Goal: Transaction & Acquisition: Purchase product/service

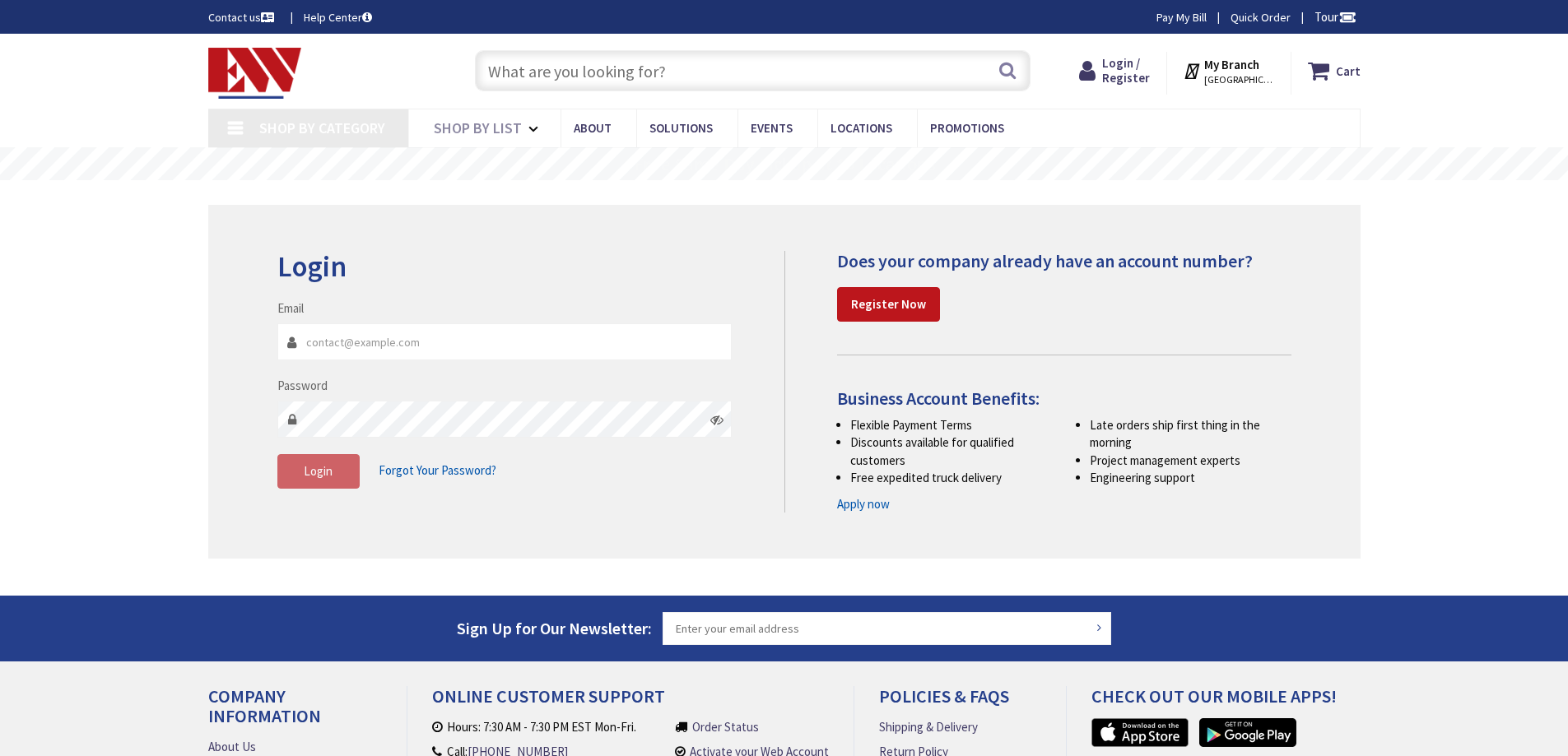
click at [558, 334] on input "Email" at bounding box center [504, 341] width 455 height 37
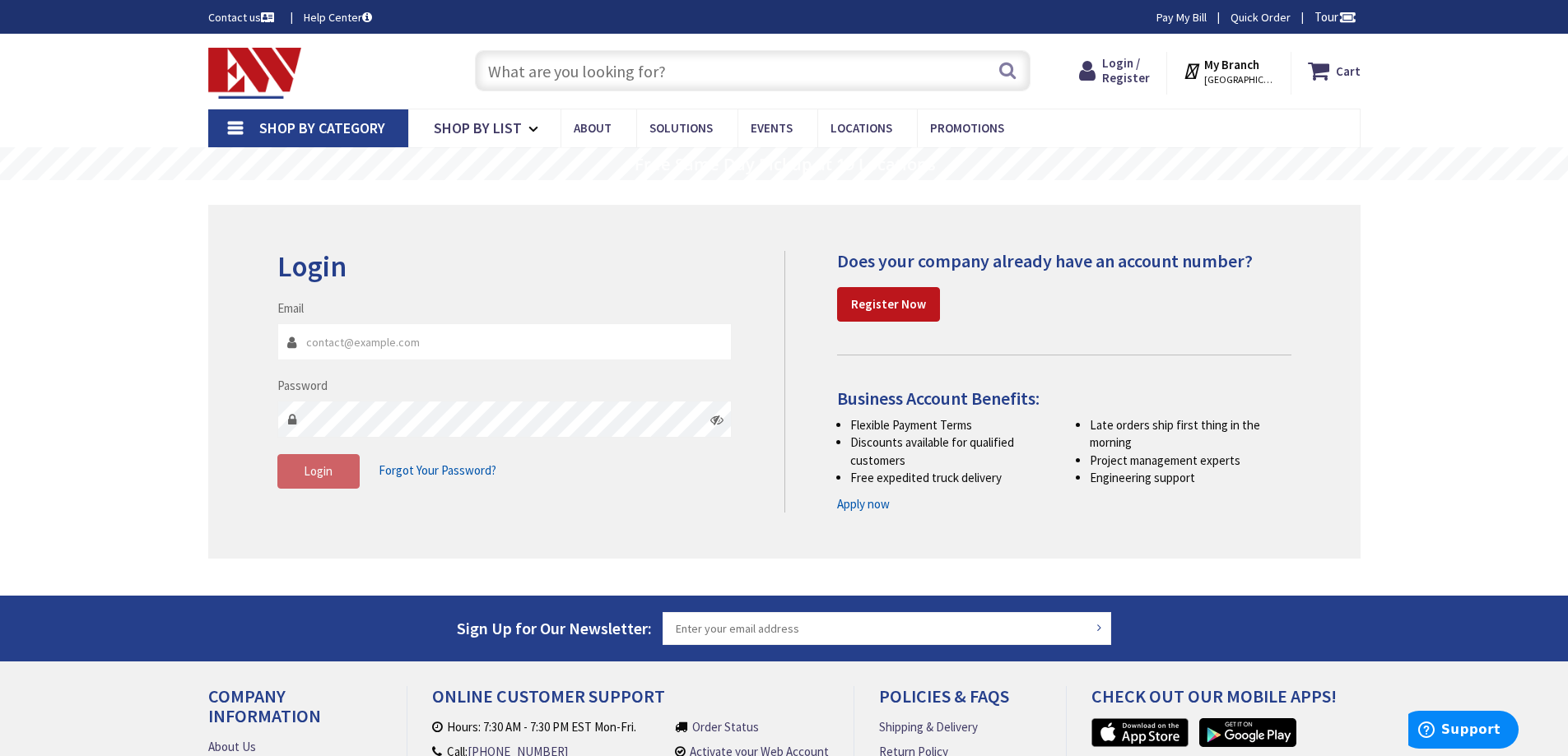
type input "CT-[GEOGRAPHIC_DATA], [GEOGRAPHIC_DATA]"
type input "[PERSON_NAME][EMAIL_ADDRESS][DOMAIN_NAME]"
click at [298, 474] on button "Login" at bounding box center [318, 471] width 82 height 35
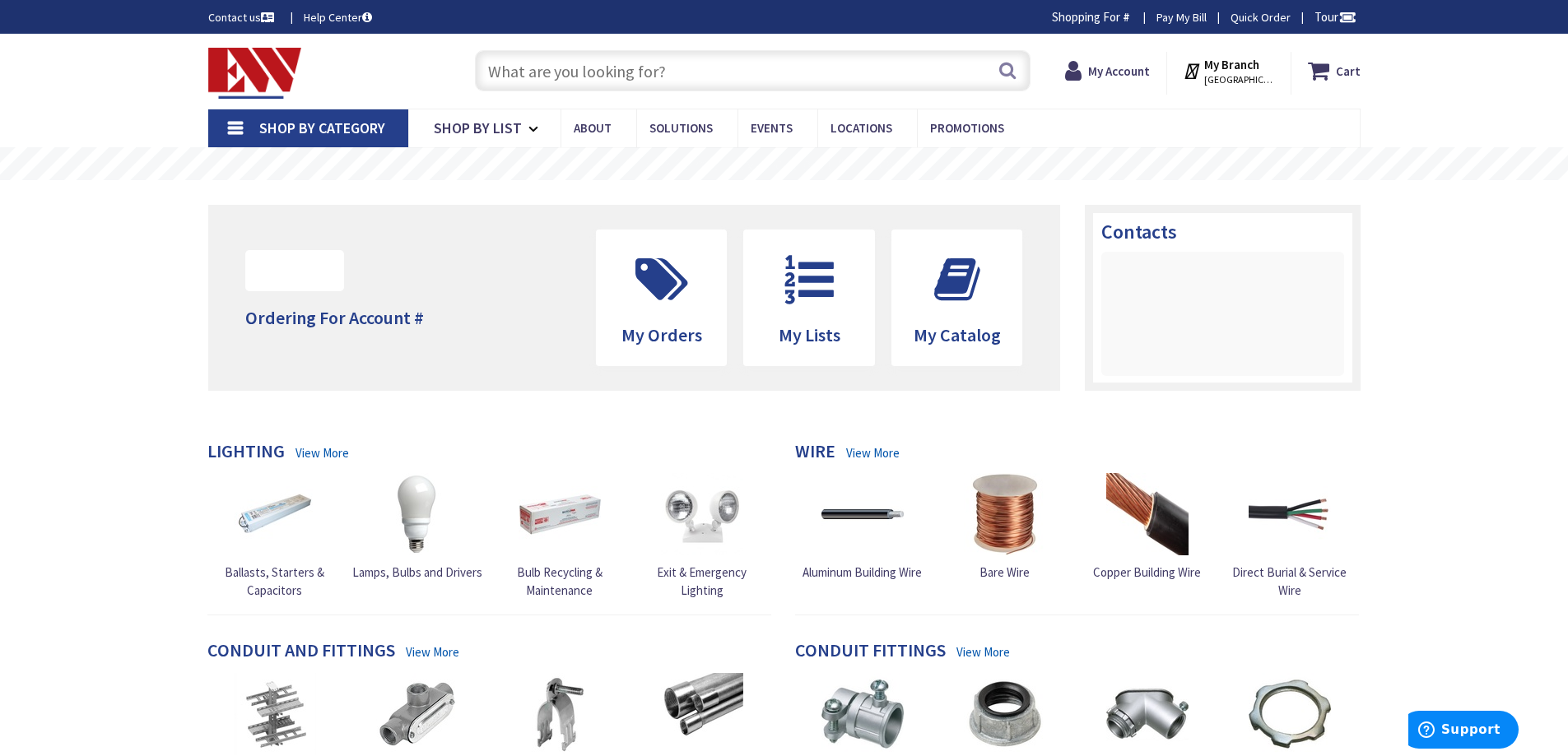
click at [566, 83] on input "text" at bounding box center [752, 71] width 556 height 42
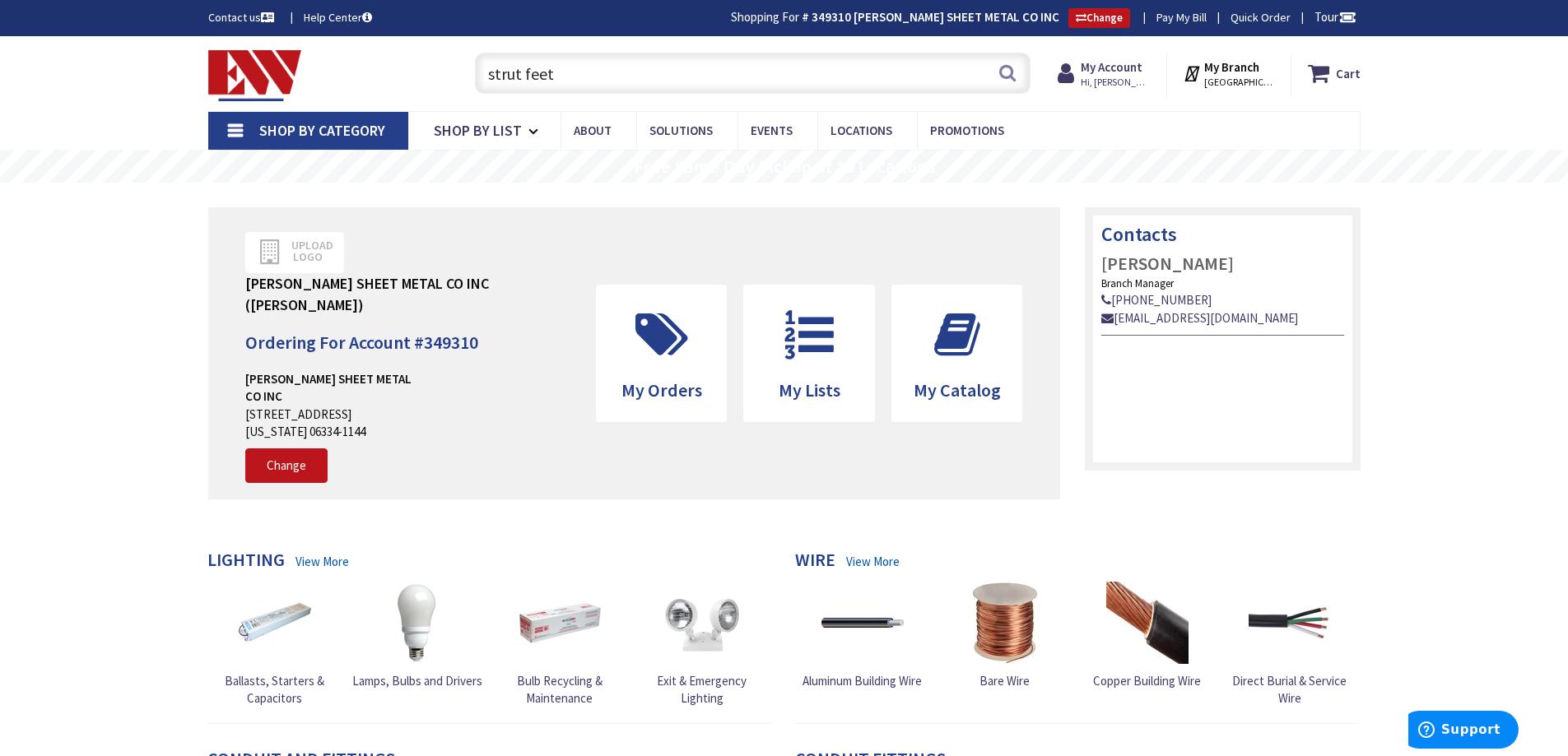
type input "strut feet"
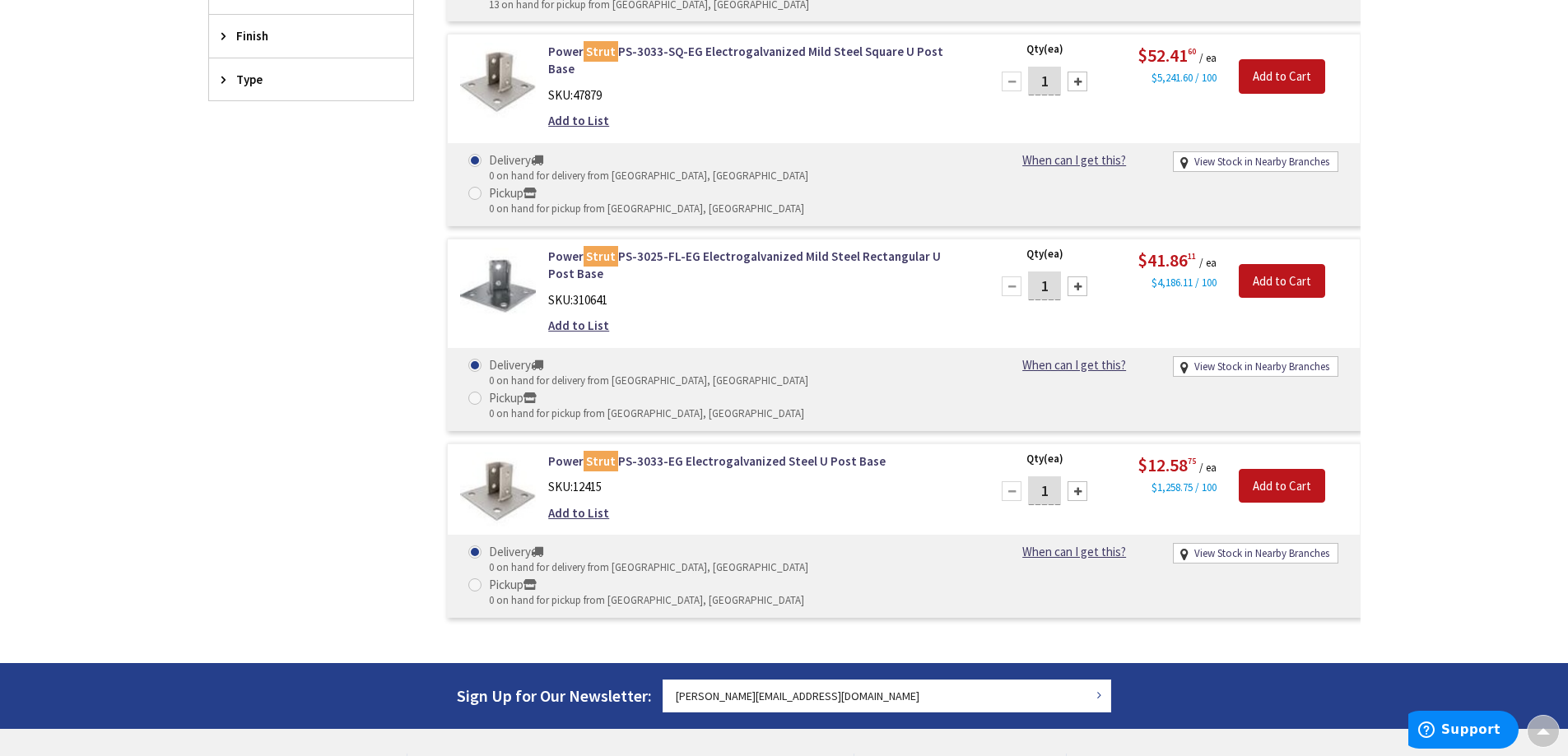
scroll to position [660, 0]
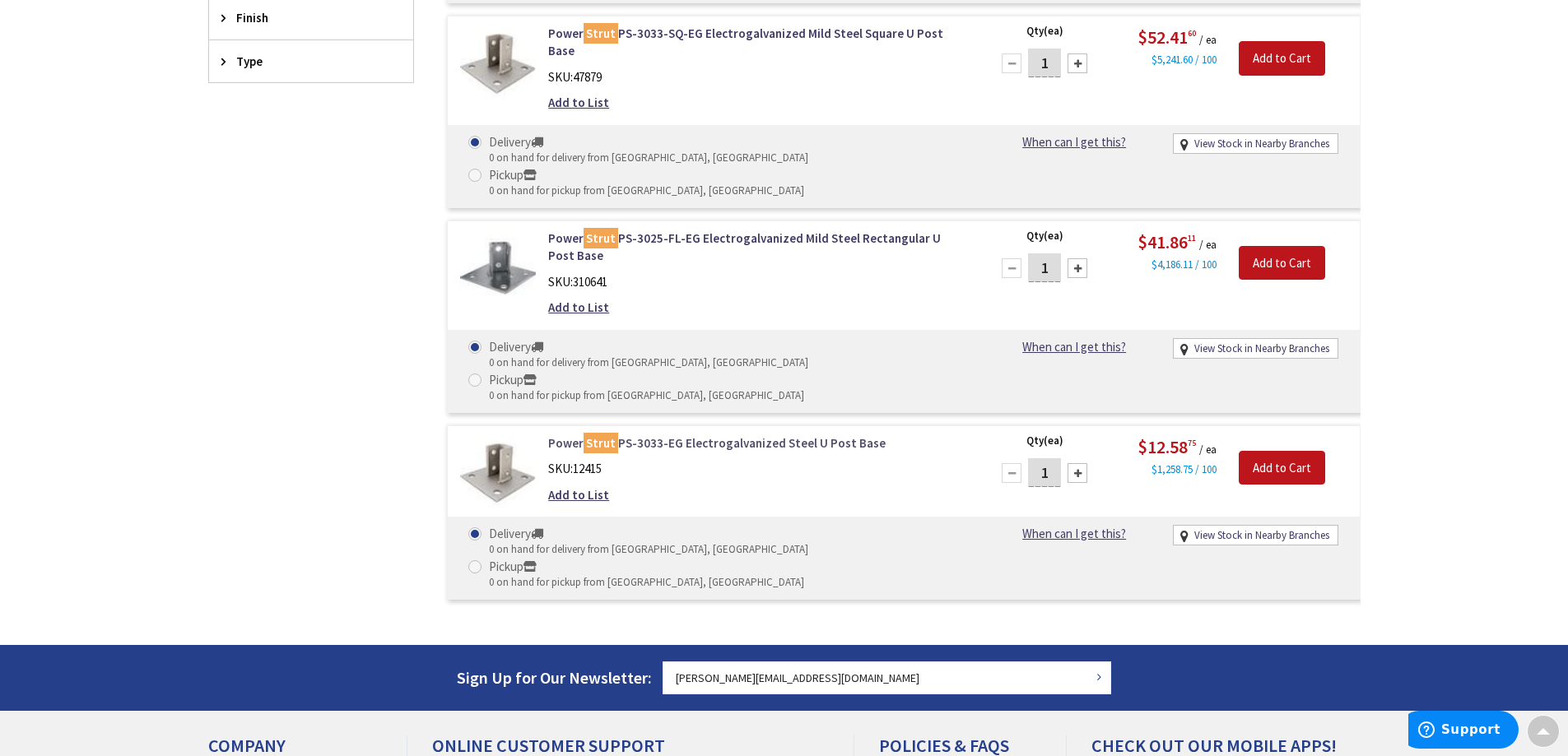
click at [694, 435] on link "Power Strut PS-3033-EG Electrogalvanized Steel U Post Base" at bounding box center [757, 443] width 419 height 17
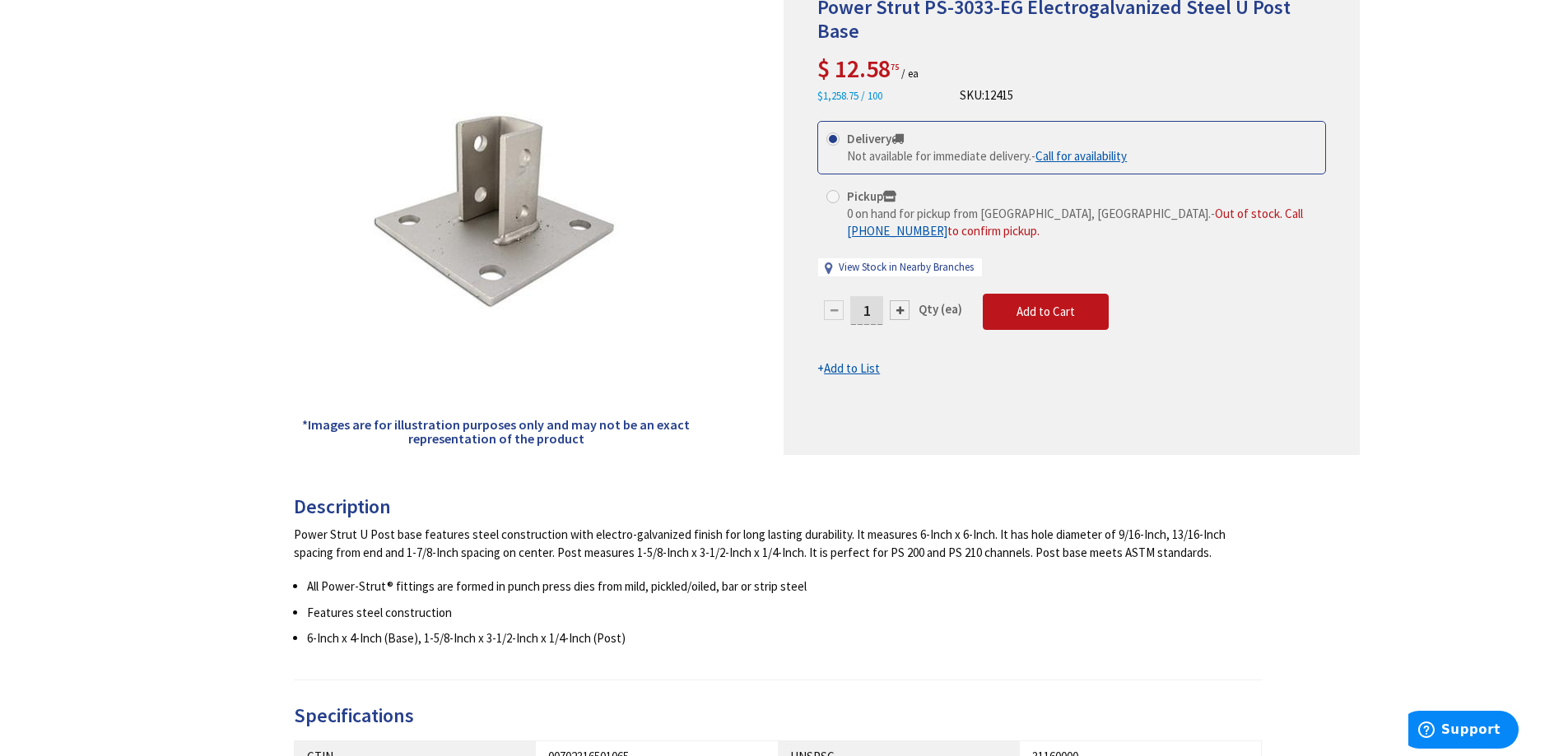
scroll to position [329, 0]
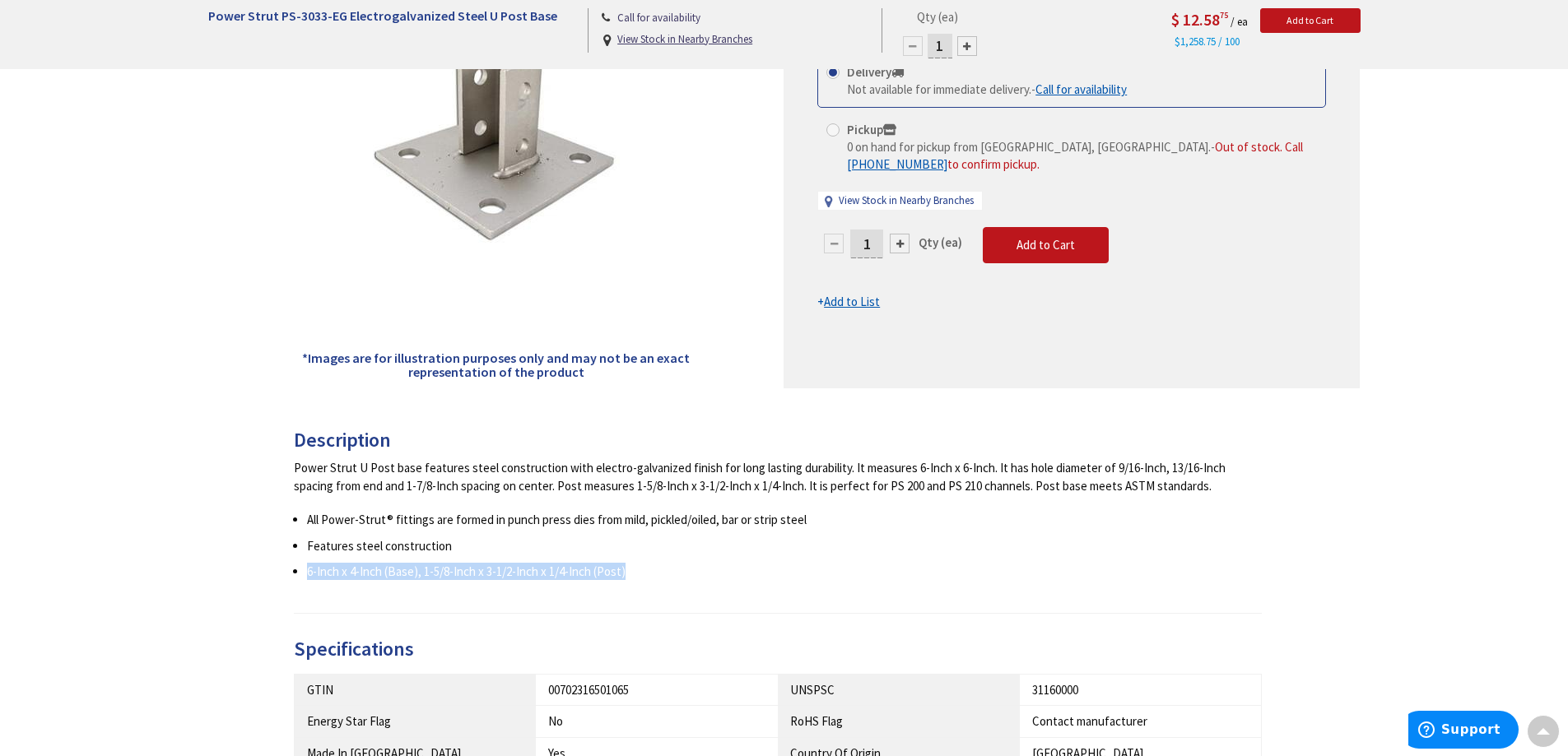
drag, startPoint x: 305, startPoint y: 573, endPoint x: 632, endPoint y: 587, distance: 327.3
click at [632, 587] on div "Description Power Strut U Post base features steel construction with electro-ga…" at bounding box center [779, 522] width 969 height 185
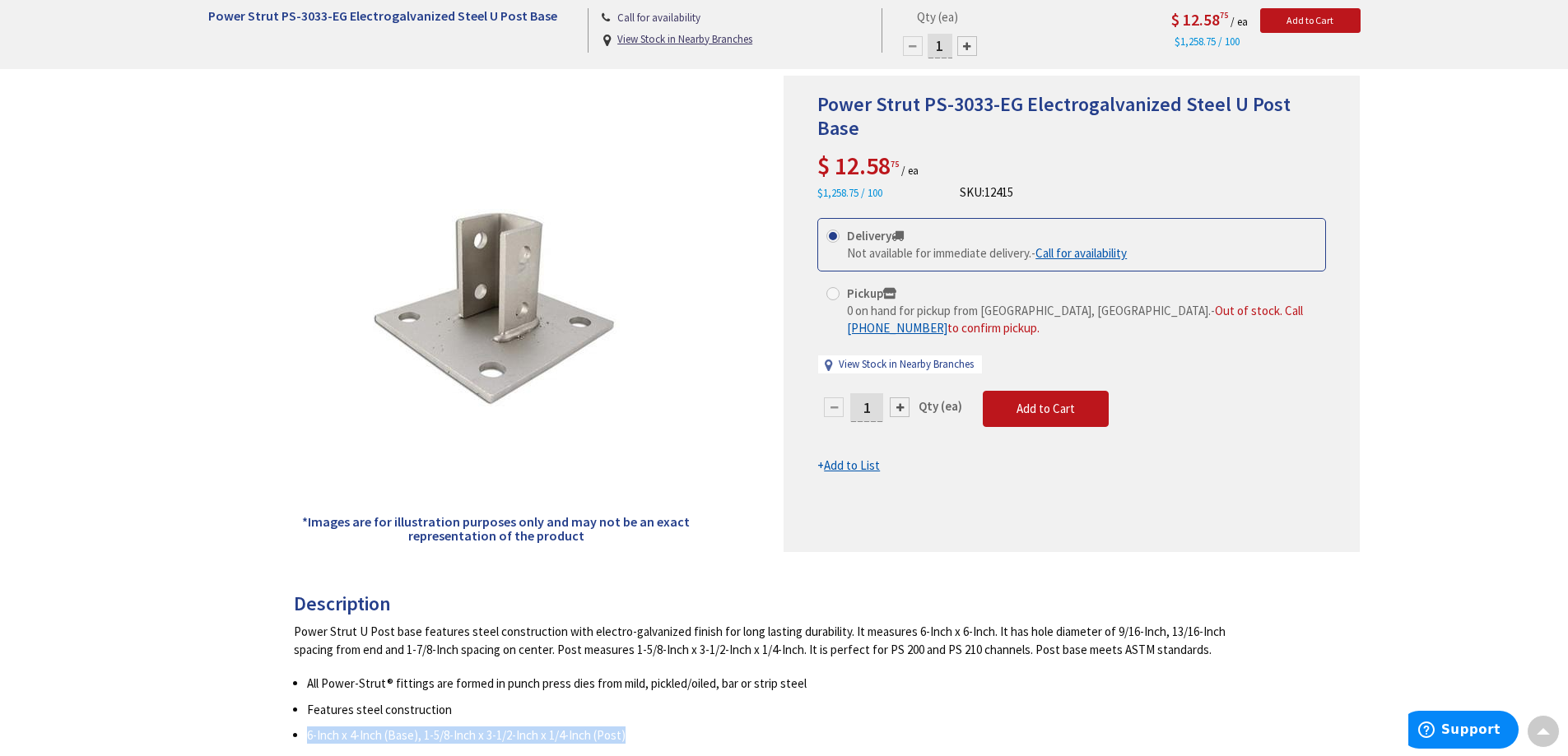
scroll to position [164, 0]
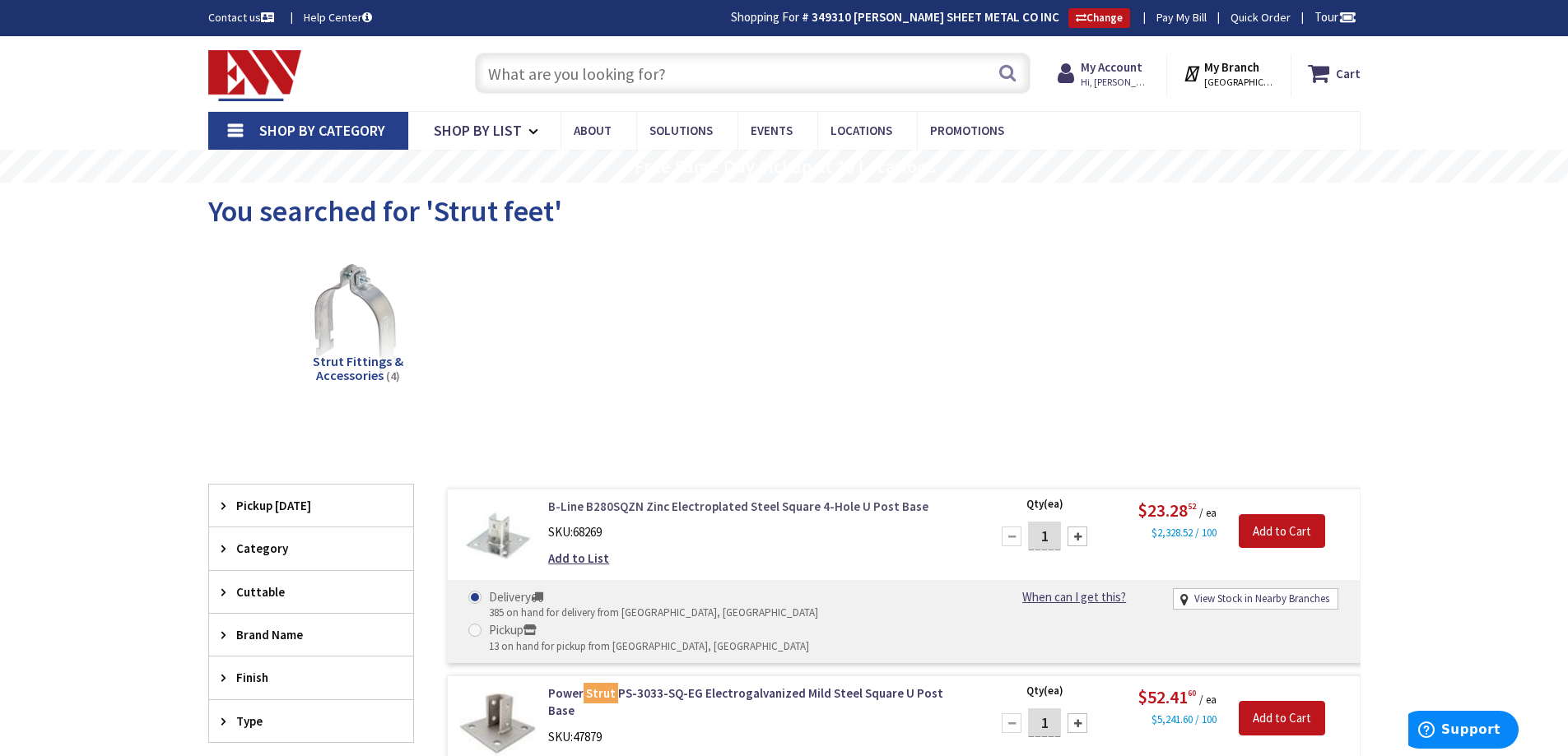
click at [636, 504] on link "B-Line B280SQZN Zinc Electroplated Steel Square 4-Hole U Post Base" at bounding box center [757, 506] width 419 height 17
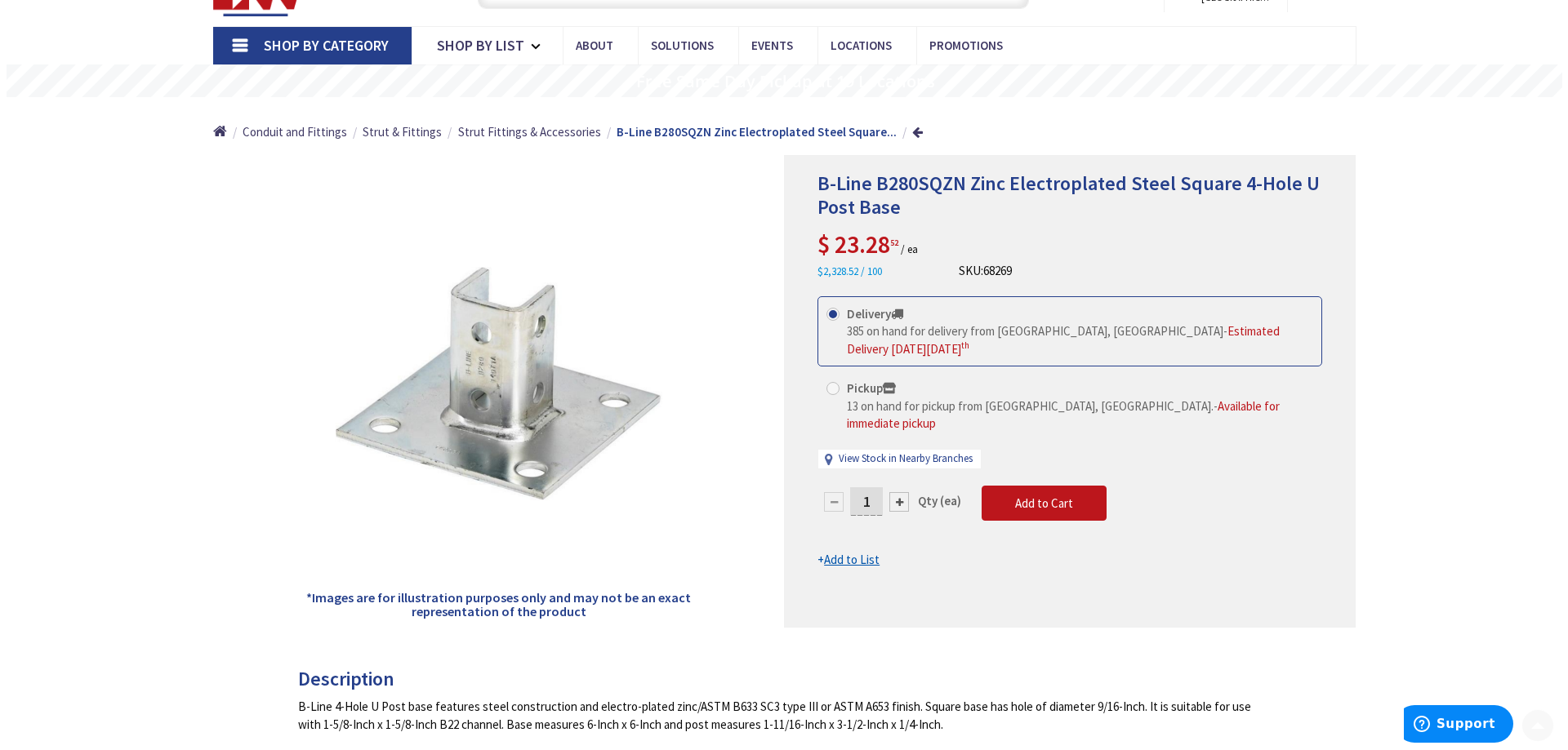
scroll to position [85, 0]
click at [1086, 405] on span "Available for immediate pickup" at bounding box center [1057, 413] width 433 height 32
click at [835, 393] on input "Pickup 13 on hand for pickup from Norwich, CT. - Available for immediate pickup" at bounding box center [829, 388] width 11 height 11
radio input "true"
click at [896, 492] on div at bounding box center [893, 502] width 20 height 20
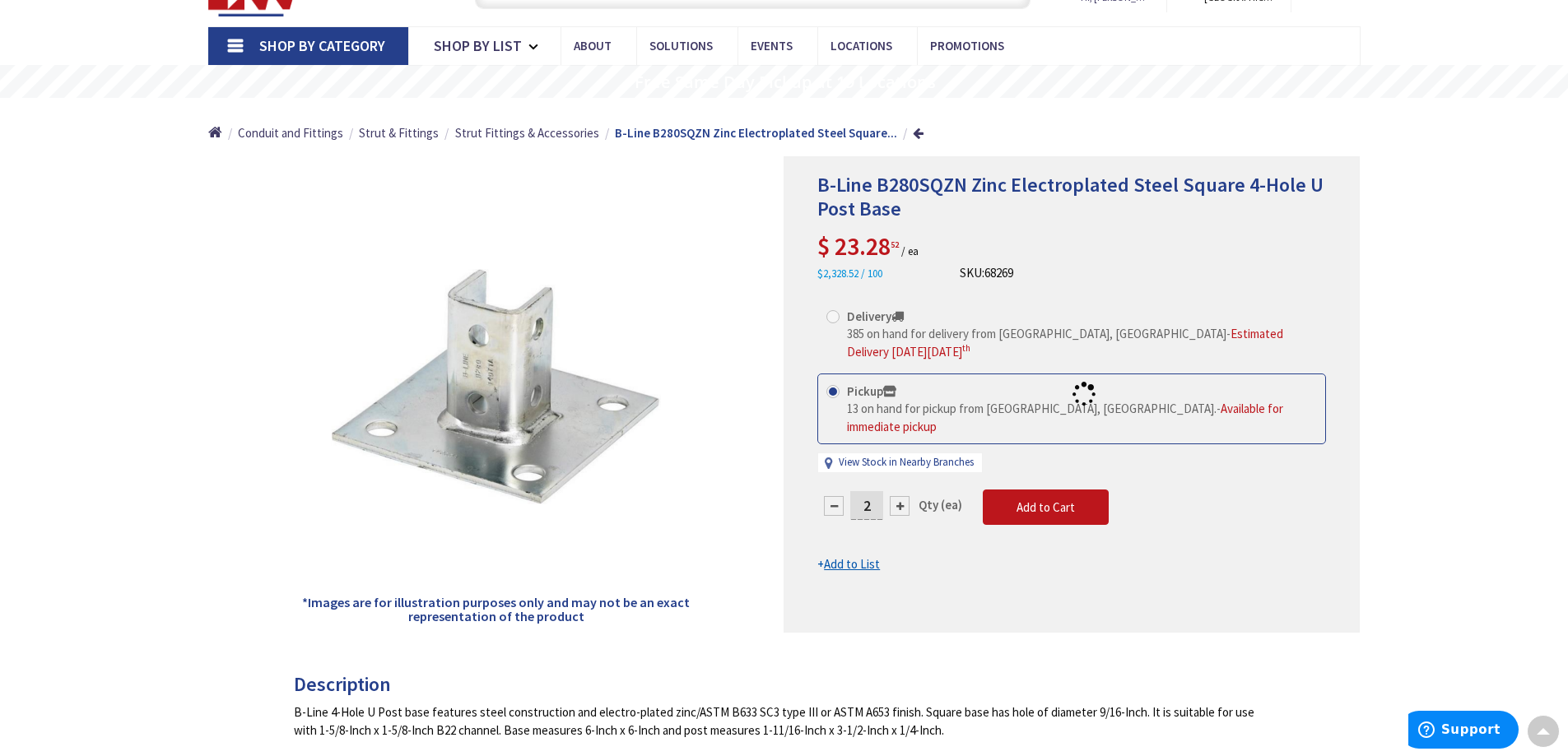
click at [902, 490] on div at bounding box center [1072, 394] width 575 height 475
click at [902, 496] on div at bounding box center [900, 506] width 20 height 20
click at [901, 496] on div at bounding box center [900, 506] width 20 height 20
type input "4"
click at [1051, 499] on span "Add to Cart" at bounding box center [1046, 507] width 58 height 16
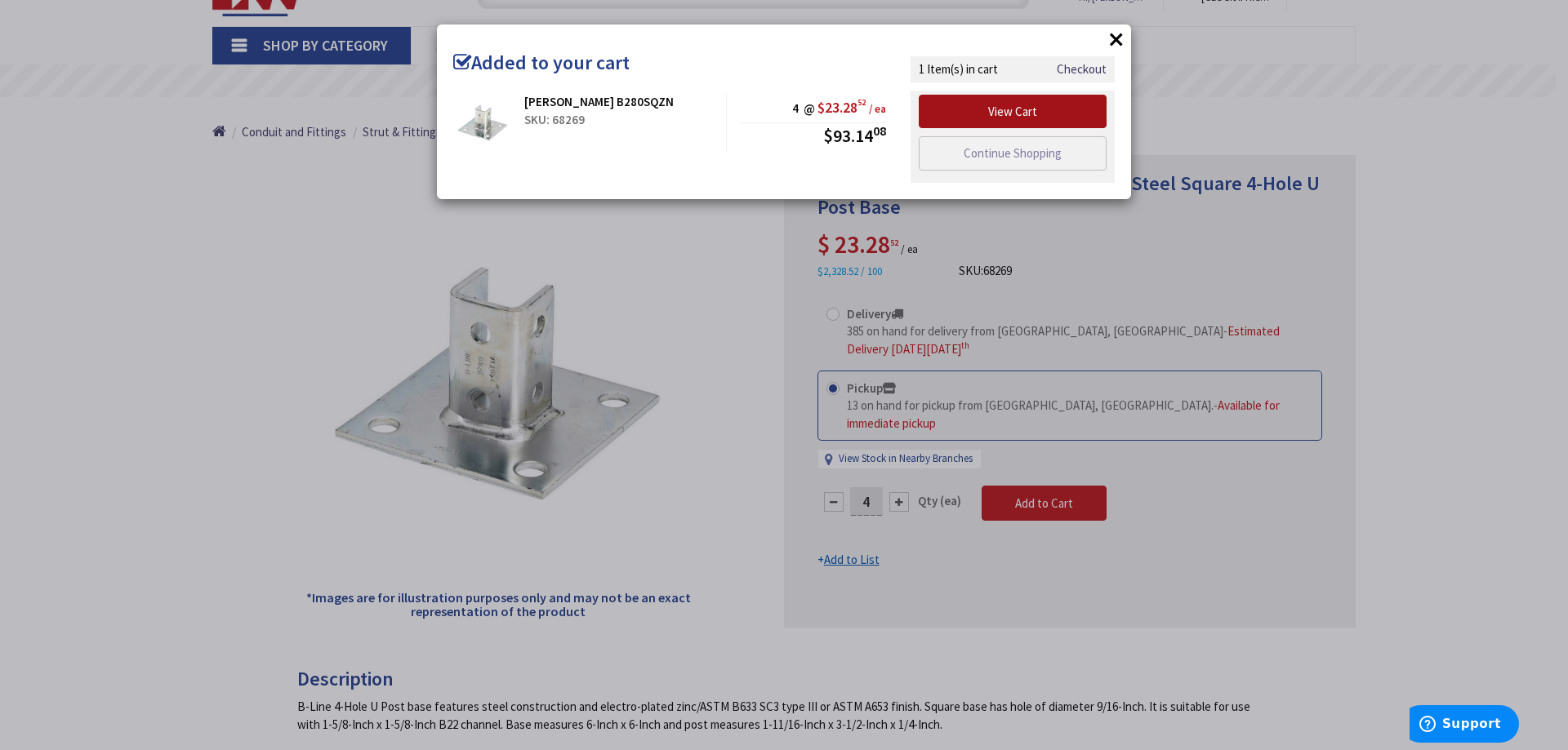
click at [990, 113] on link "View Cart" at bounding box center [1012, 111] width 188 height 34
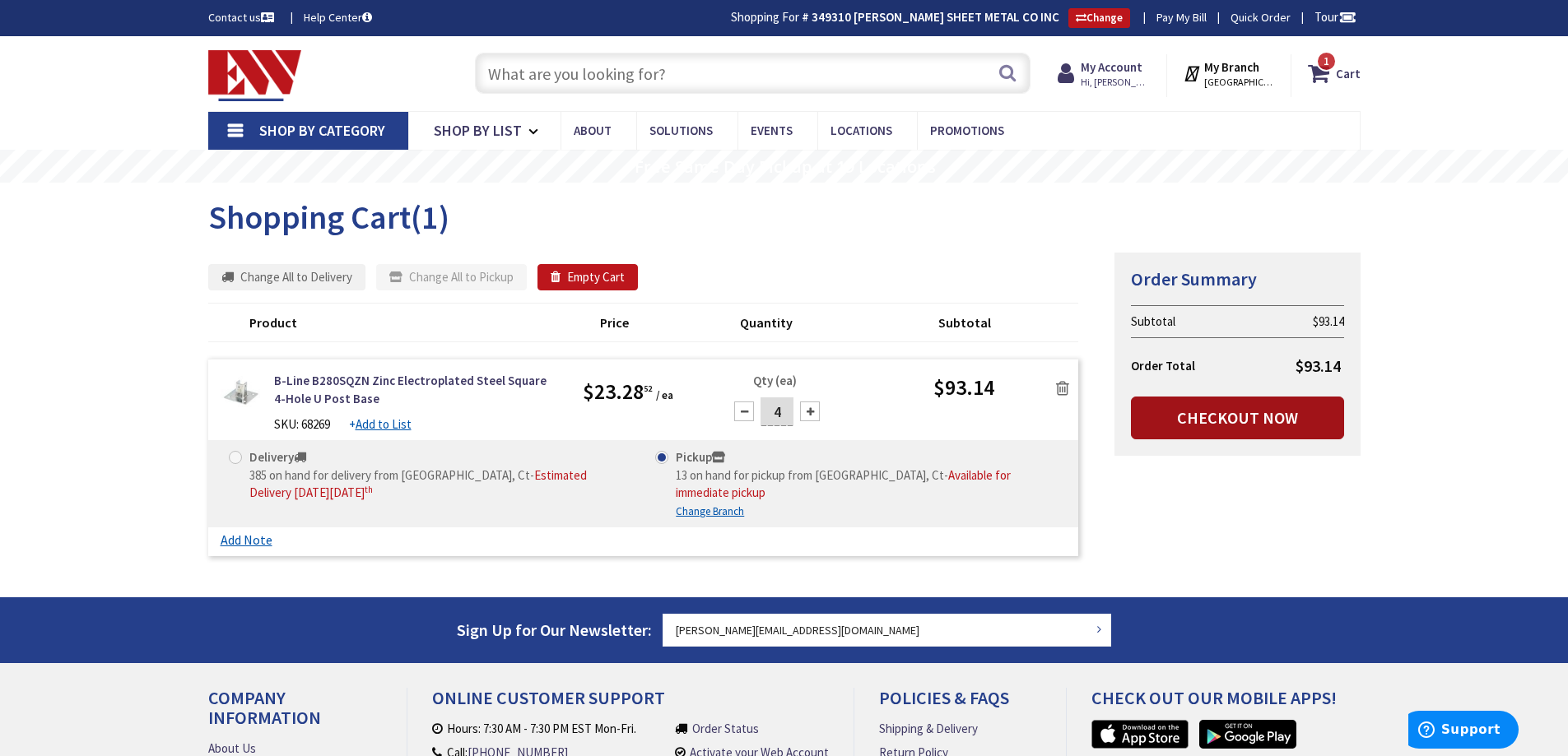
click at [1265, 419] on link "Checkout Now" at bounding box center [1237, 417] width 213 height 43
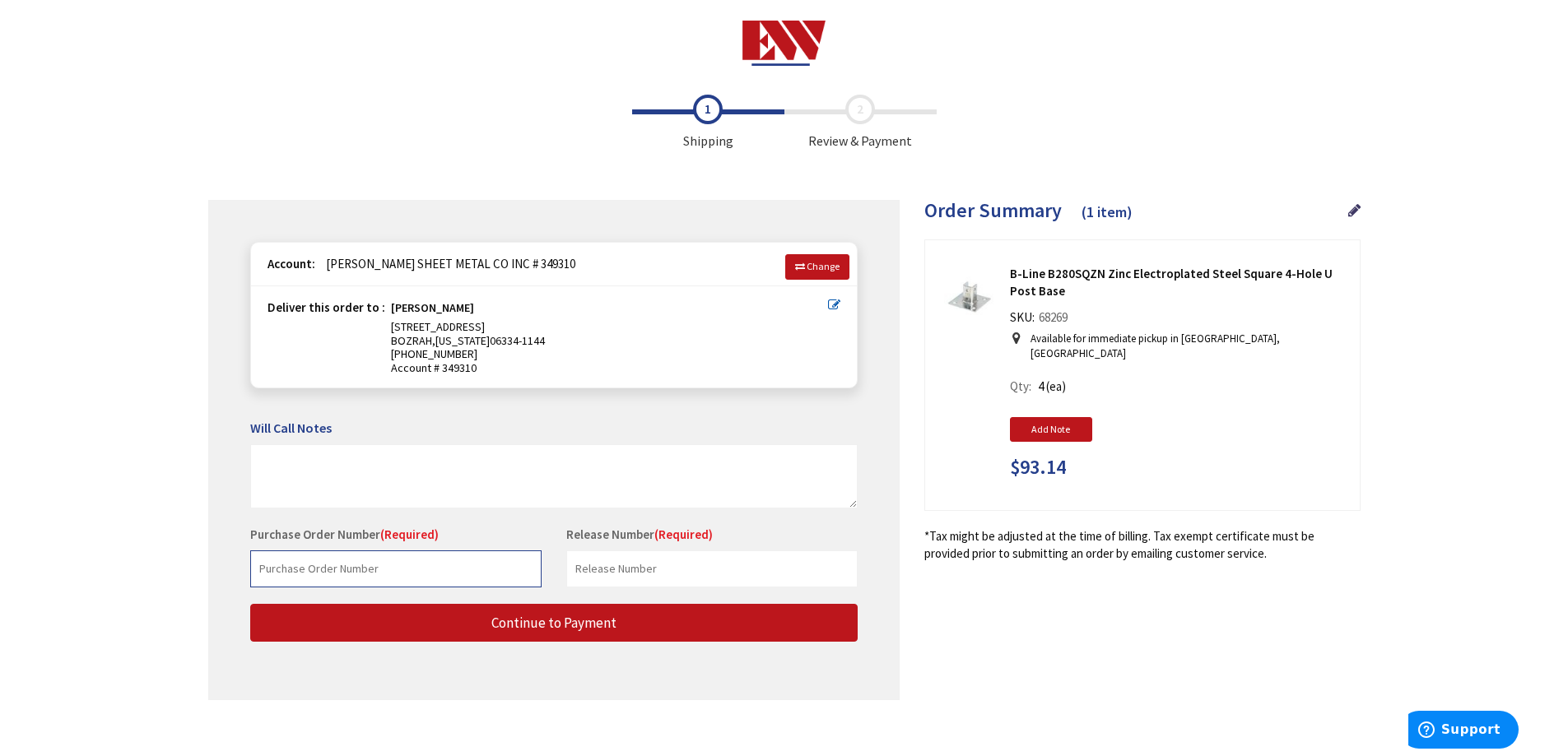
click at [324, 568] on input "text" at bounding box center [395, 569] width 291 height 37
paste input "[PHONE_NUMBER]"
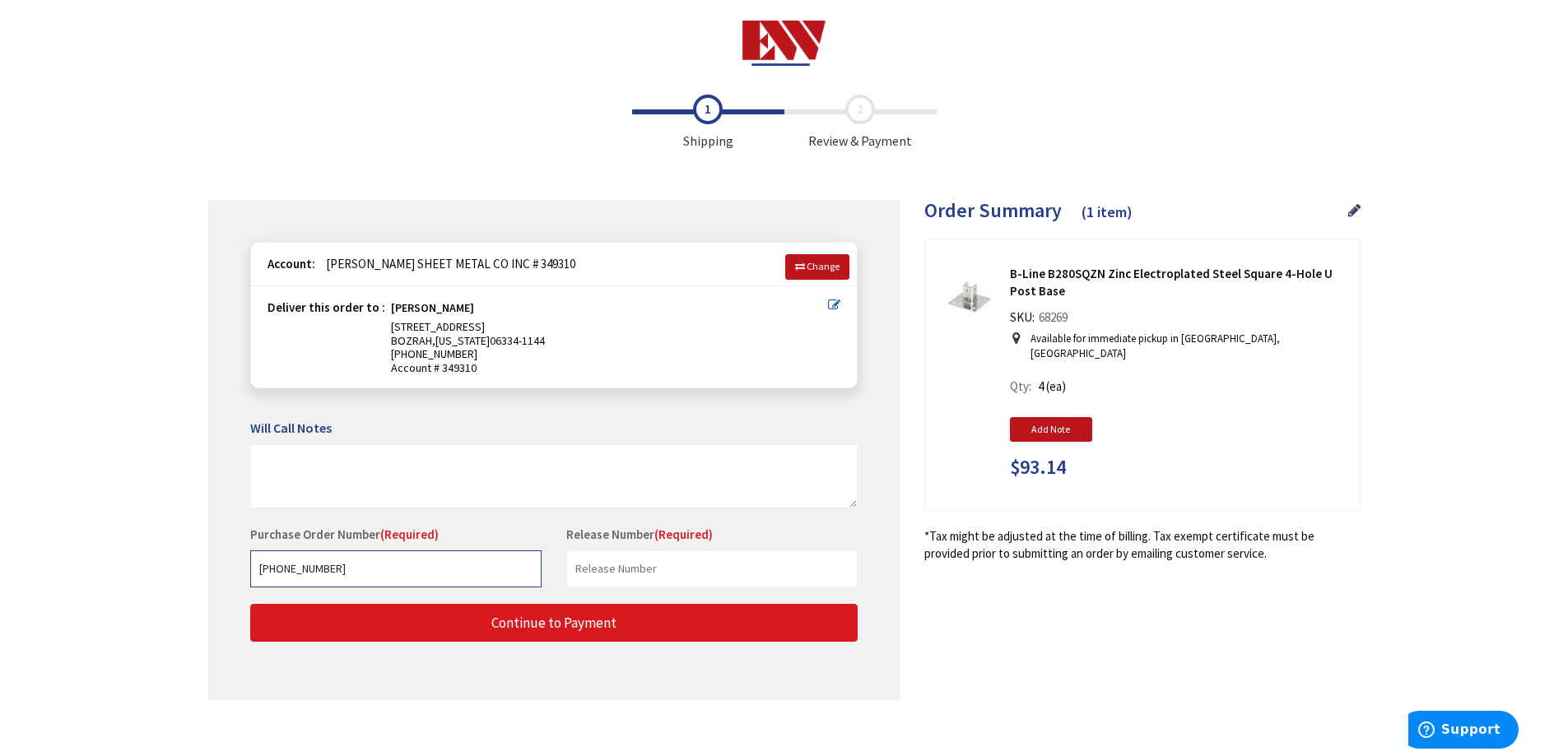
type input "[PHONE_NUMBER]"
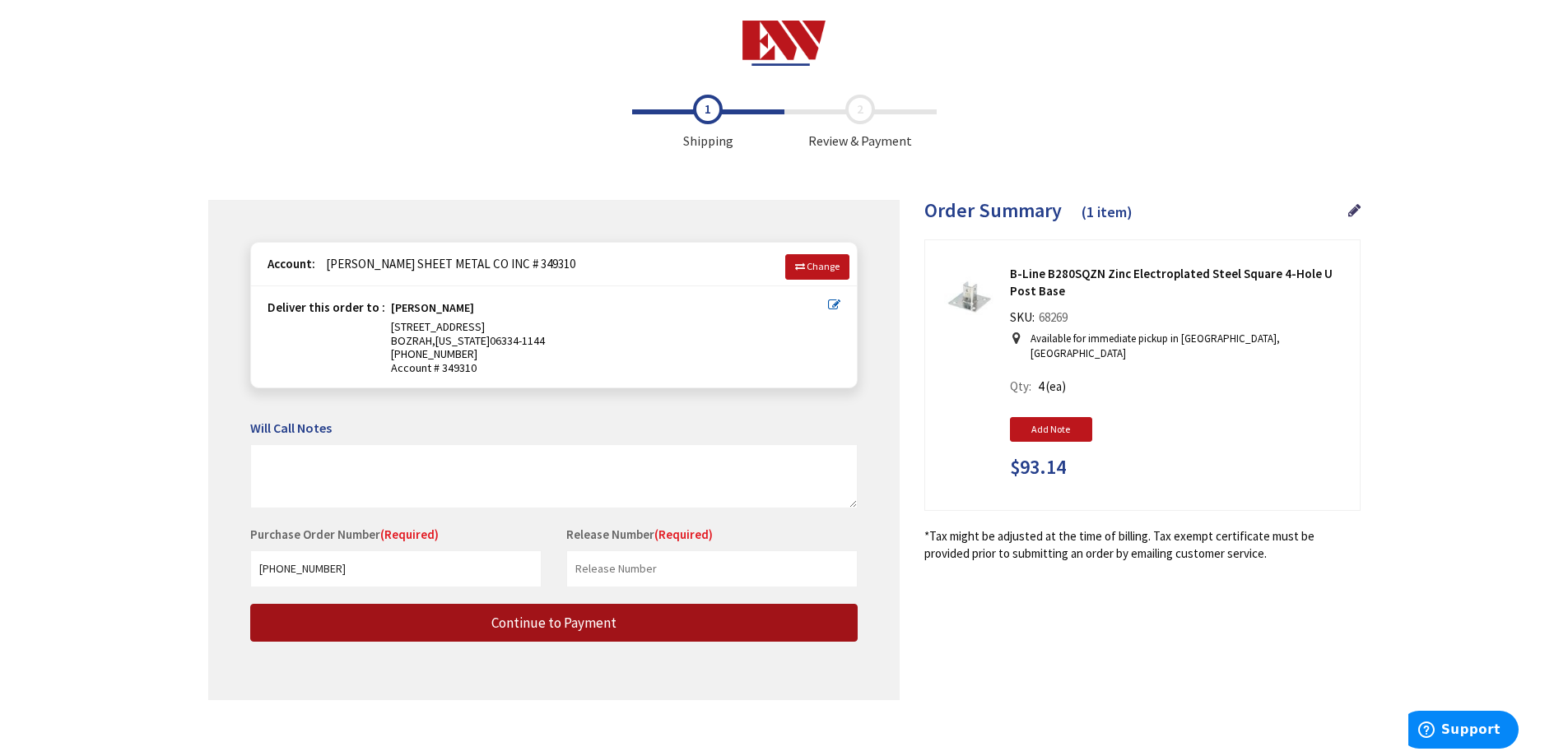
click at [560, 621] on span "Continue to Payment" at bounding box center [554, 623] width 125 height 18
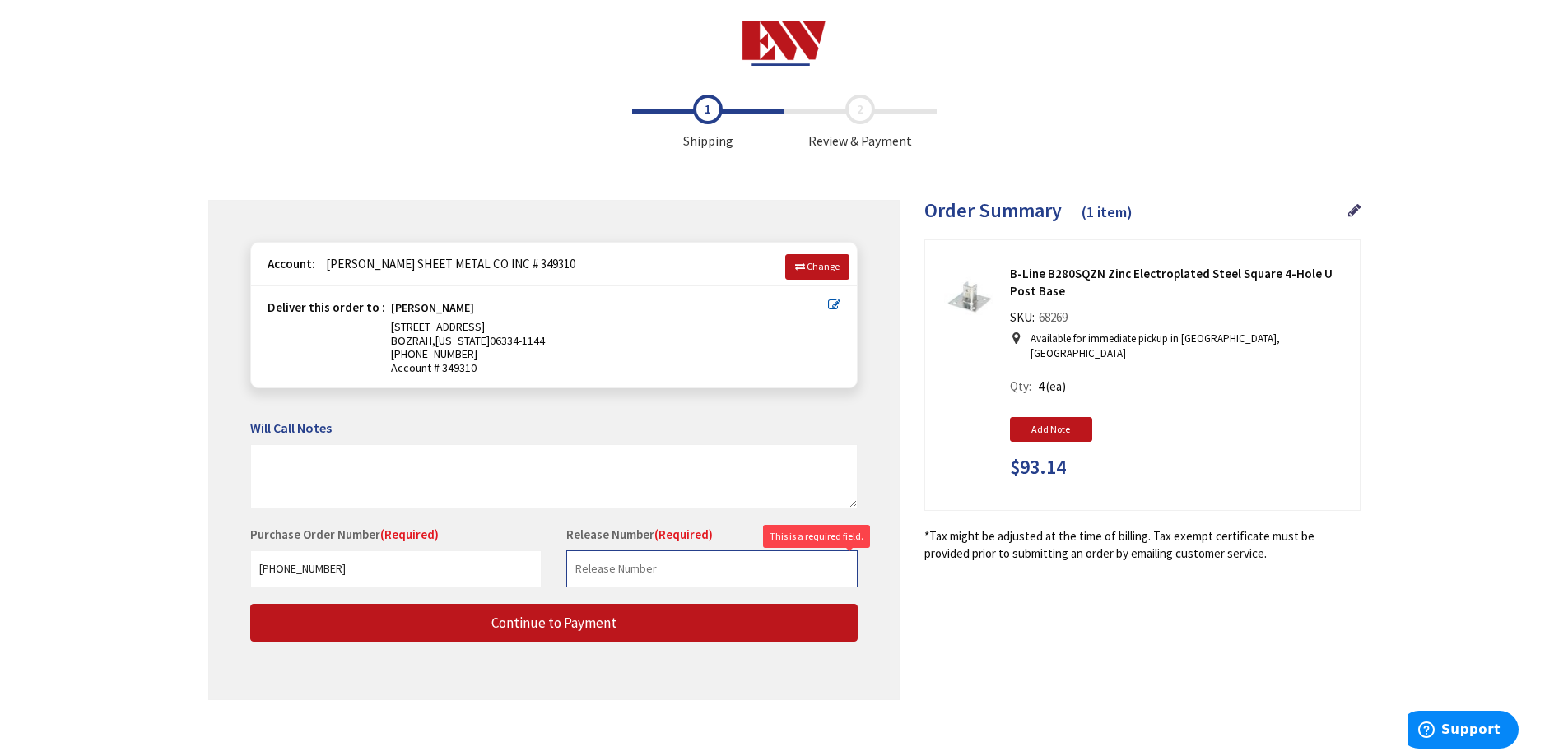
click at [685, 573] on input "text" at bounding box center [712, 569] width 291 height 37
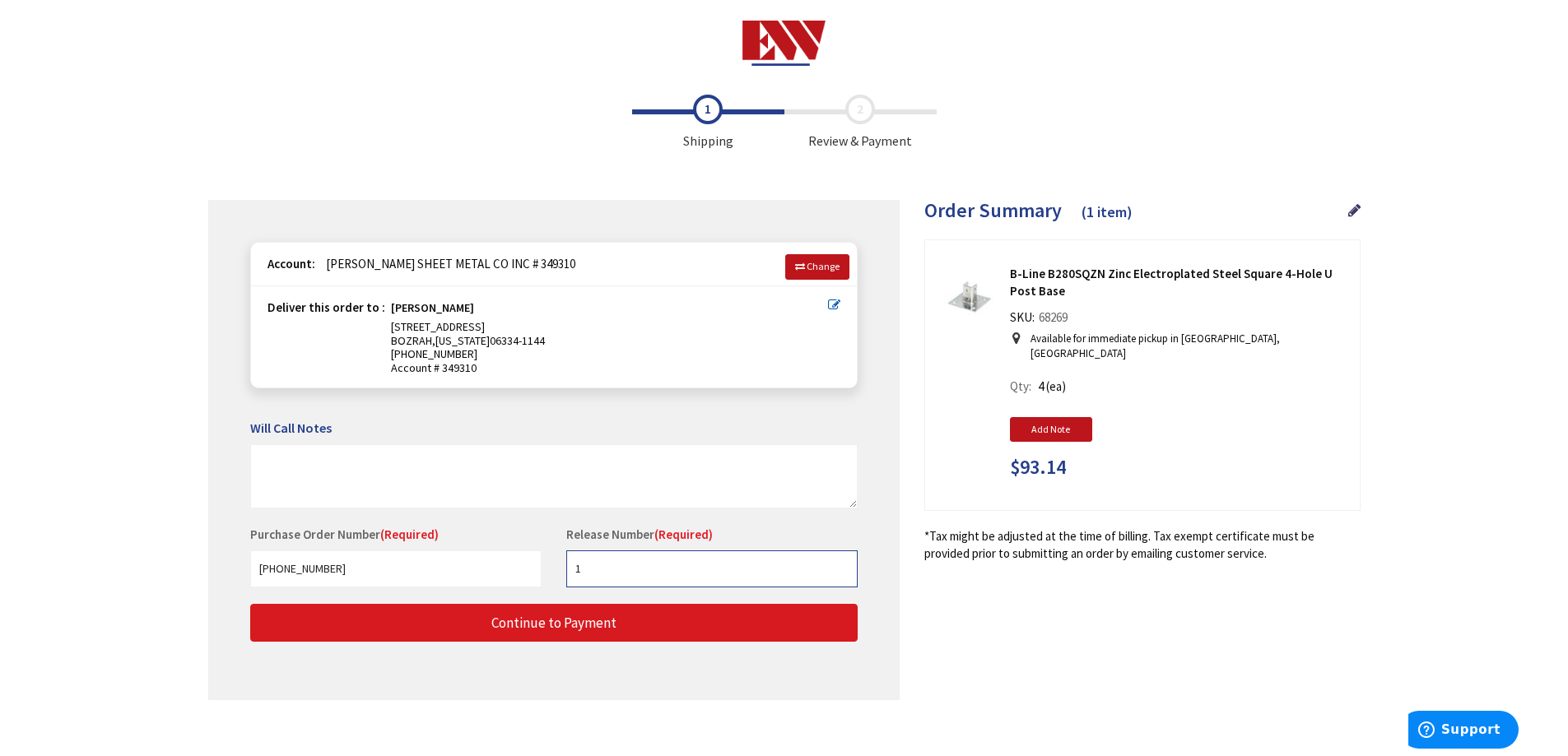
type input "1"
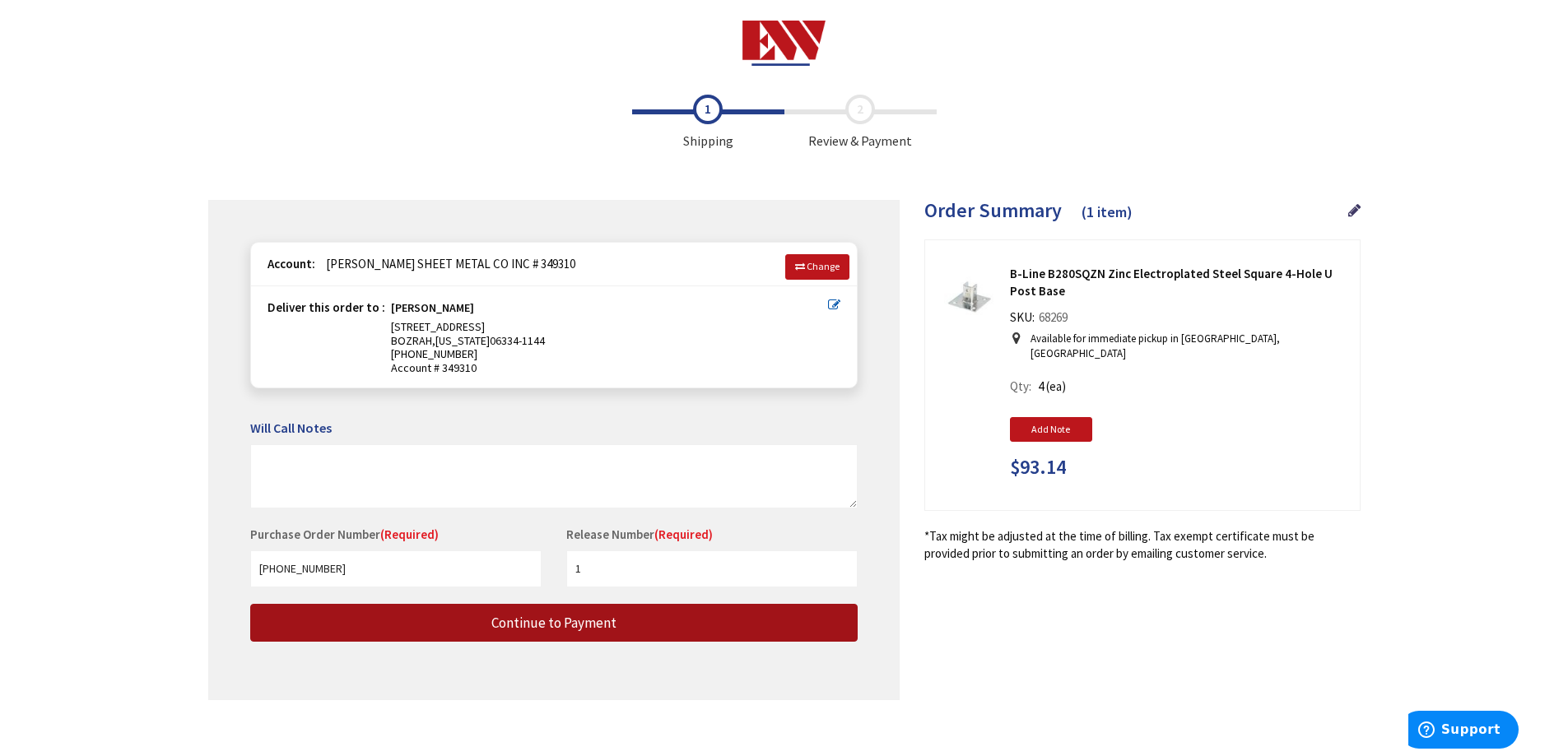
click at [642, 623] on button "Continue to Payment" at bounding box center [553, 623] width 608 height 39
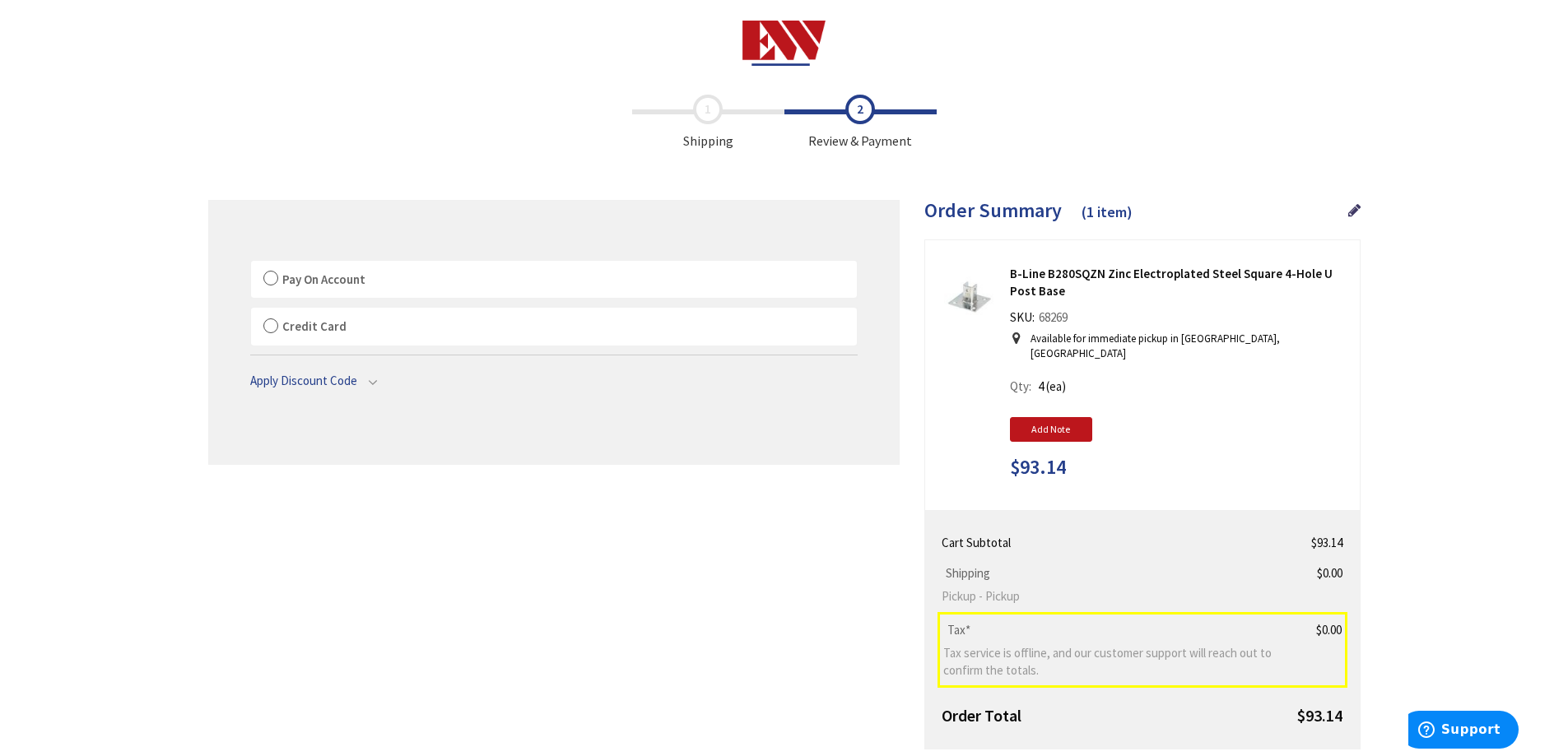
click at [311, 279] on span "Pay On Account" at bounding box center [324, 279] width 83 height 16
click at [270, 279] on label "Pay On Account" at bounding box center [553, 279] width 606 height 38
click at [251, 265] on input "Pay On Account" at bounding box center [251, 265] width 0 height 0
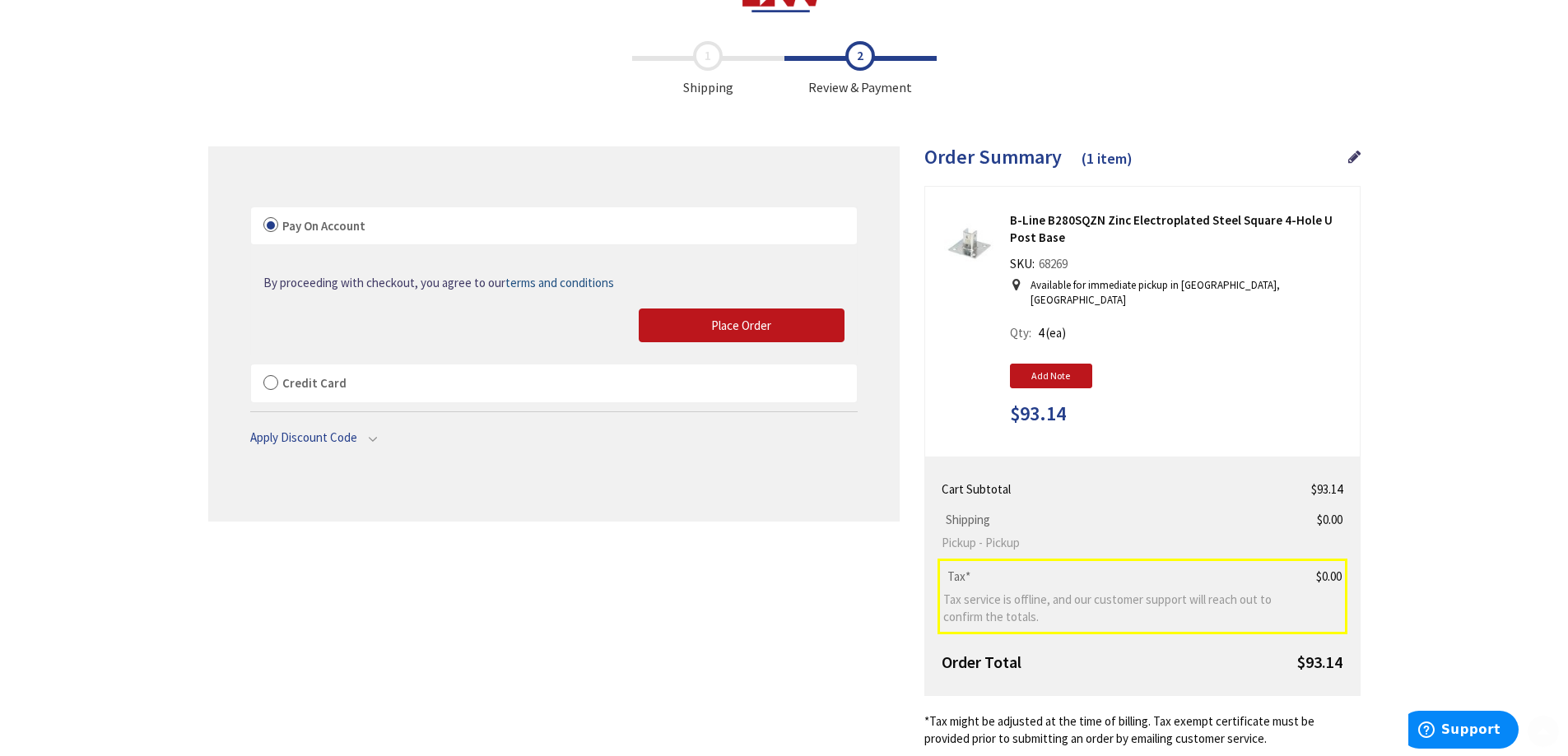
scroll to position [102, 0]
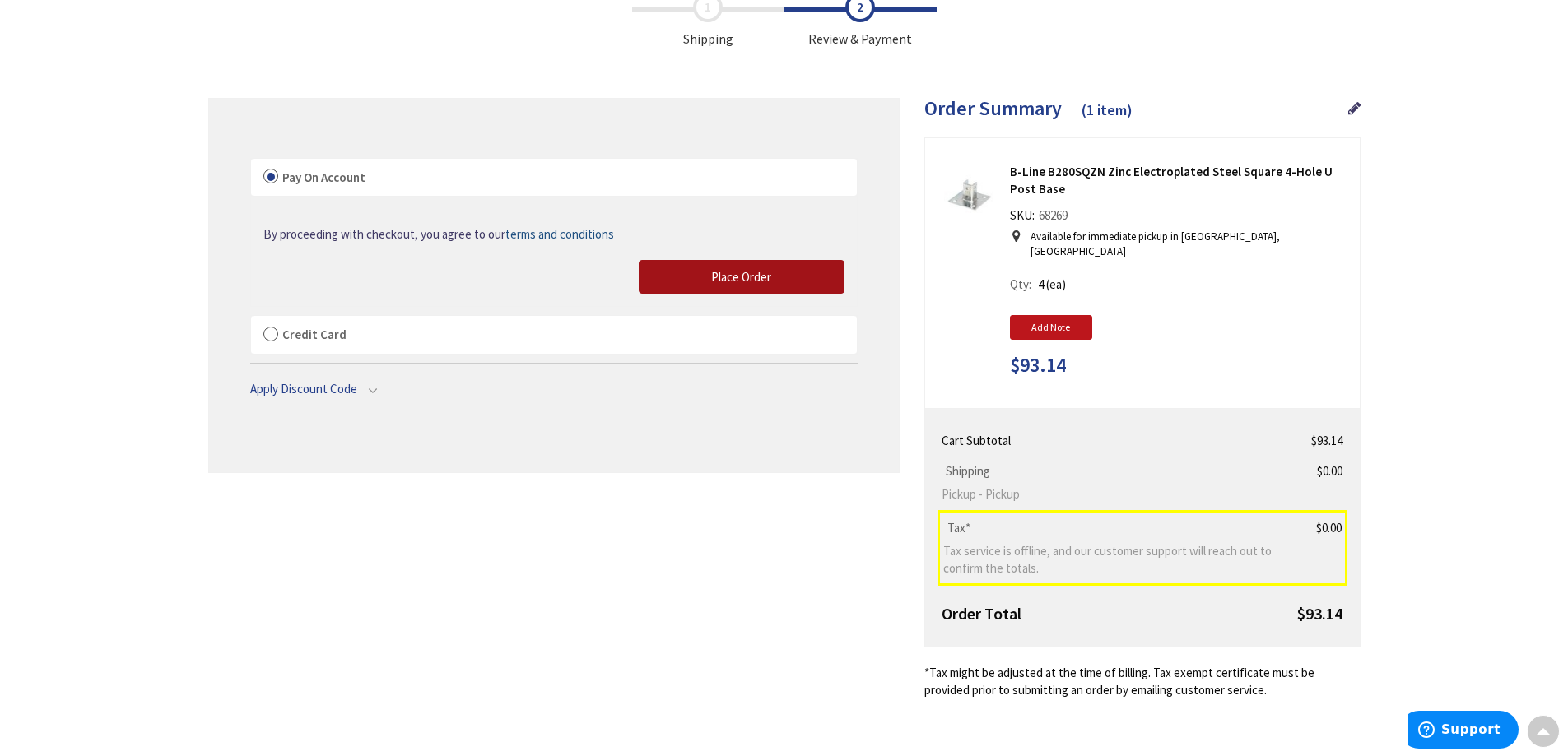
click at [736, 284] on span "Place Order" at bounding box center [741, 277] width 60 height 16
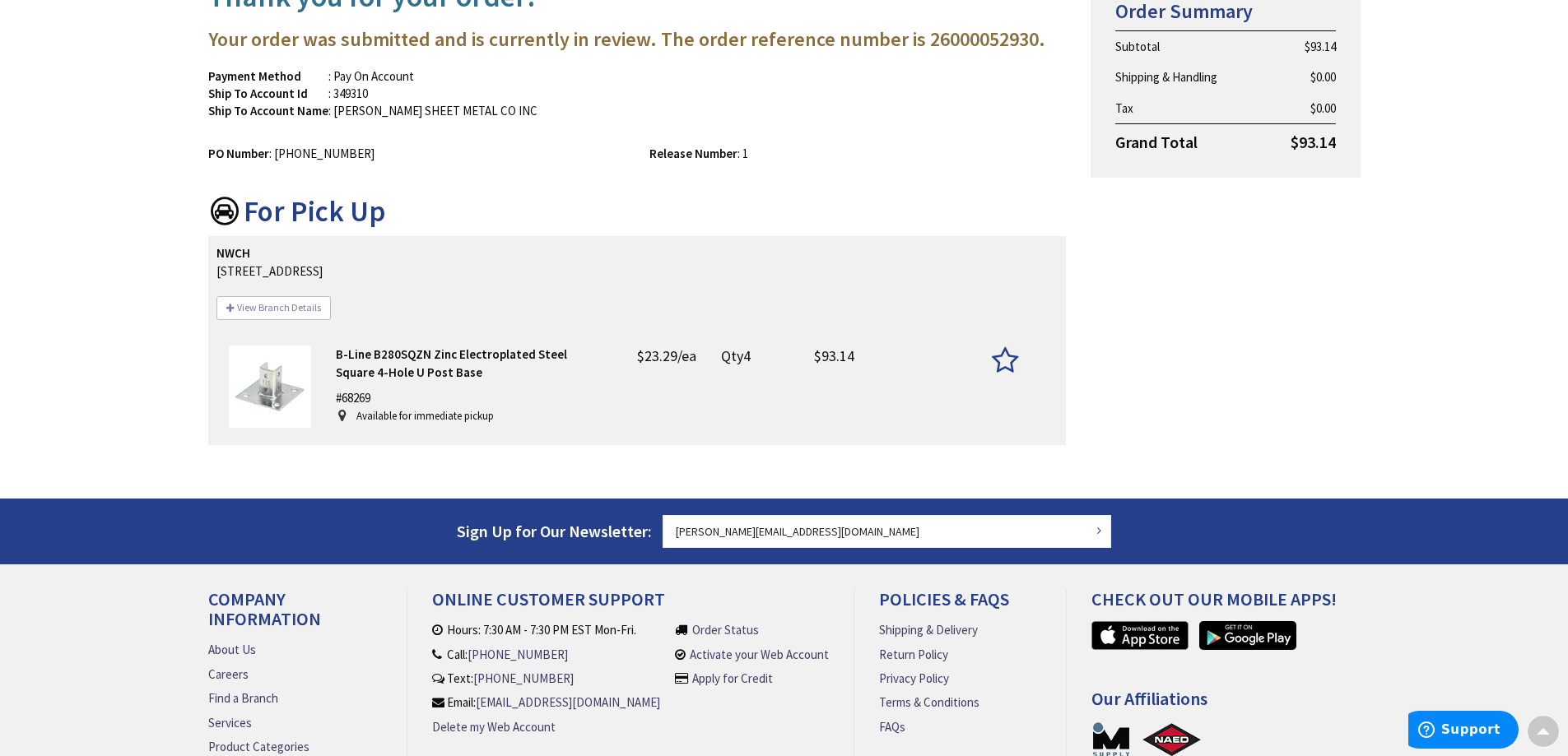
scroll to position [250, 0]
drag, startPoint x: 484, startPoint y: 270, endPoint x: 210, endPoint y: 271, distance: 274.0
click at [210, 271] on div "[GEOGRAPHIC_DATA][STREET_ADDRESS] View Branch Details [PHONE_NUMBER] [DATE] 07:…" at bounding box center [637, 340] width 858 height 209
copy address "[STREET_ADDRESS]"
